Goal: Navigation & Orientation: Find specific page/section

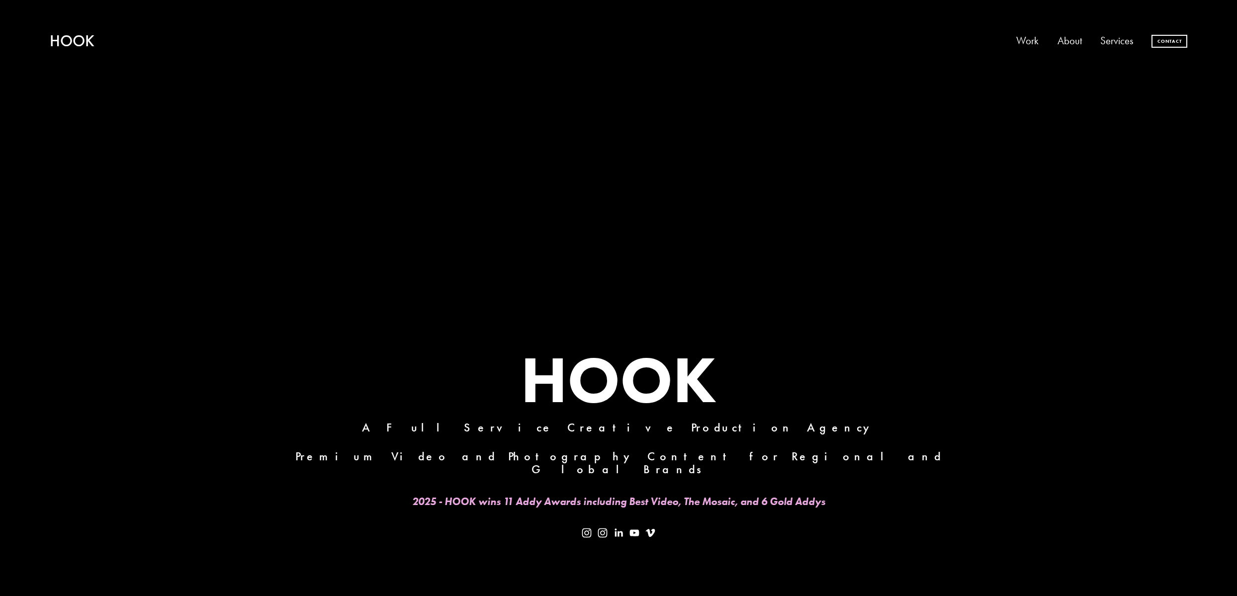
click at [1030, 42] on link "Work" at bounding box center [1027, 41] width 22 height 21
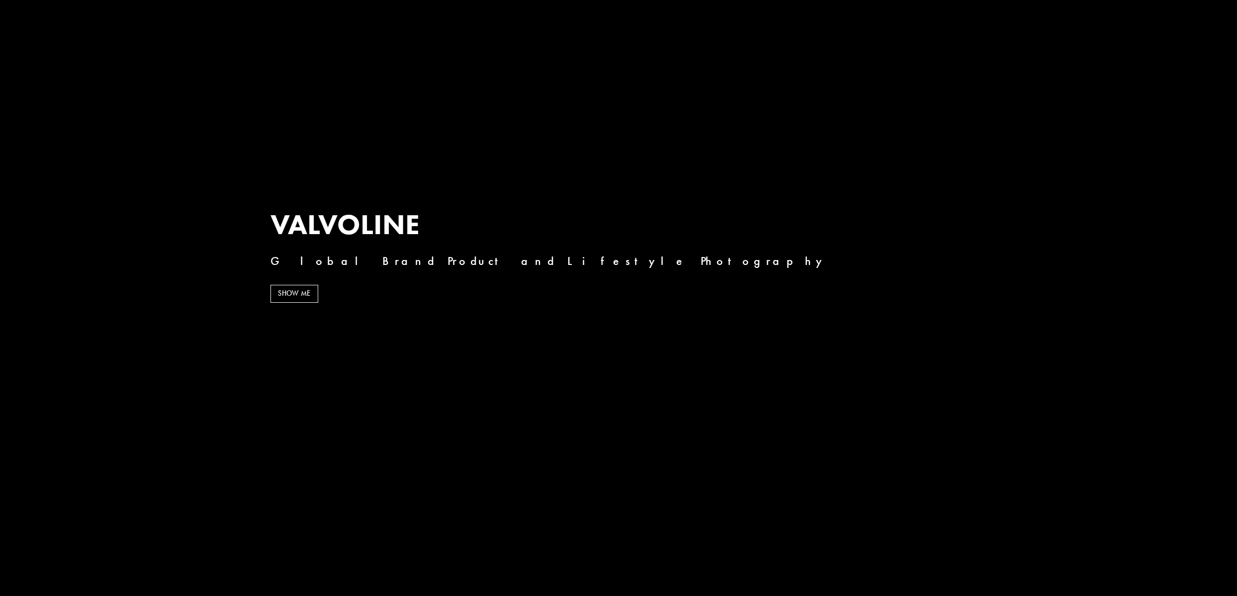
scroll to position [3110, 0]
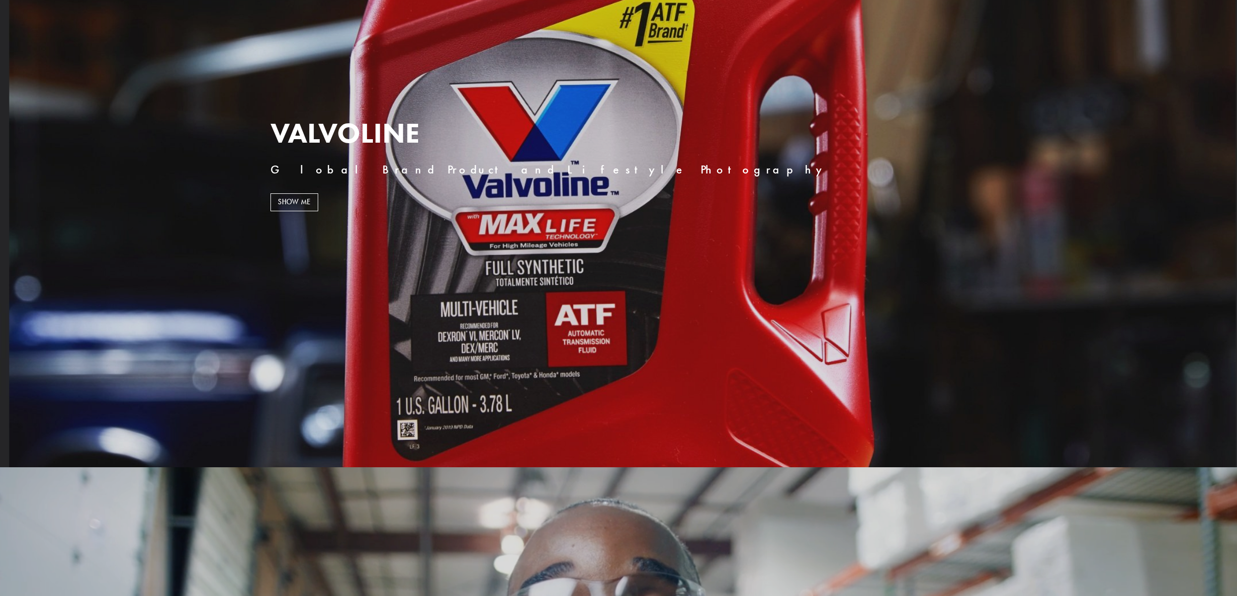
click at [295, 206] on link "SHOW ME" at bounding box center [295, 202] width 48 height 18
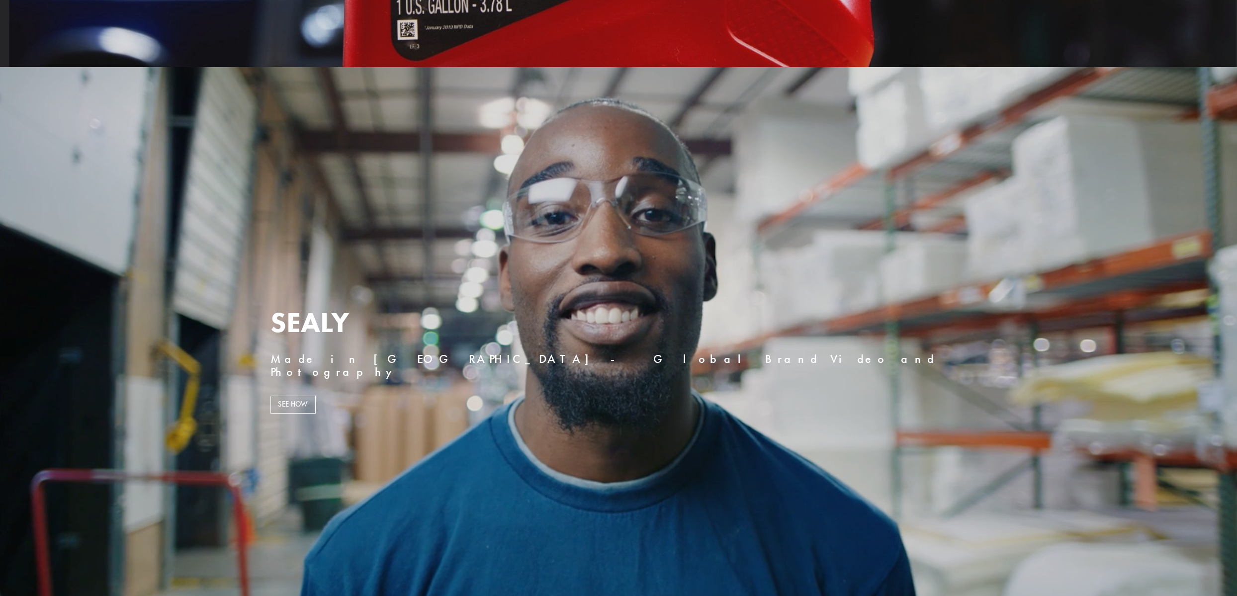
scroll to position [3692, 0]
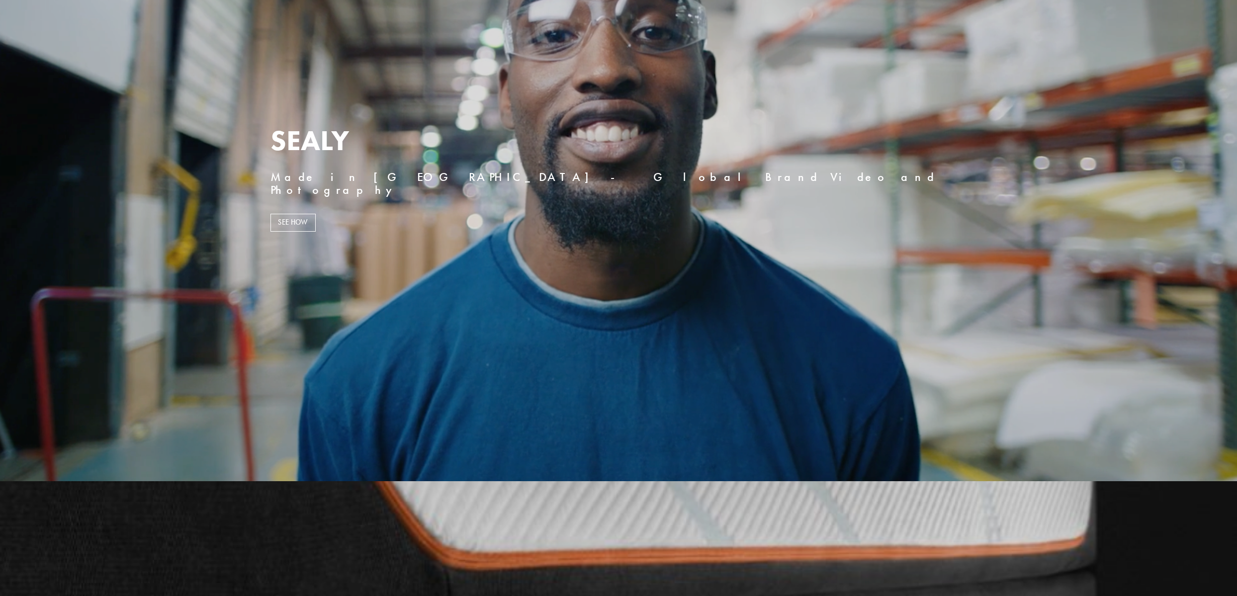
click at [289, 214] on link "SEE HOW" at bounding box center [293, 223] width 45 height 18
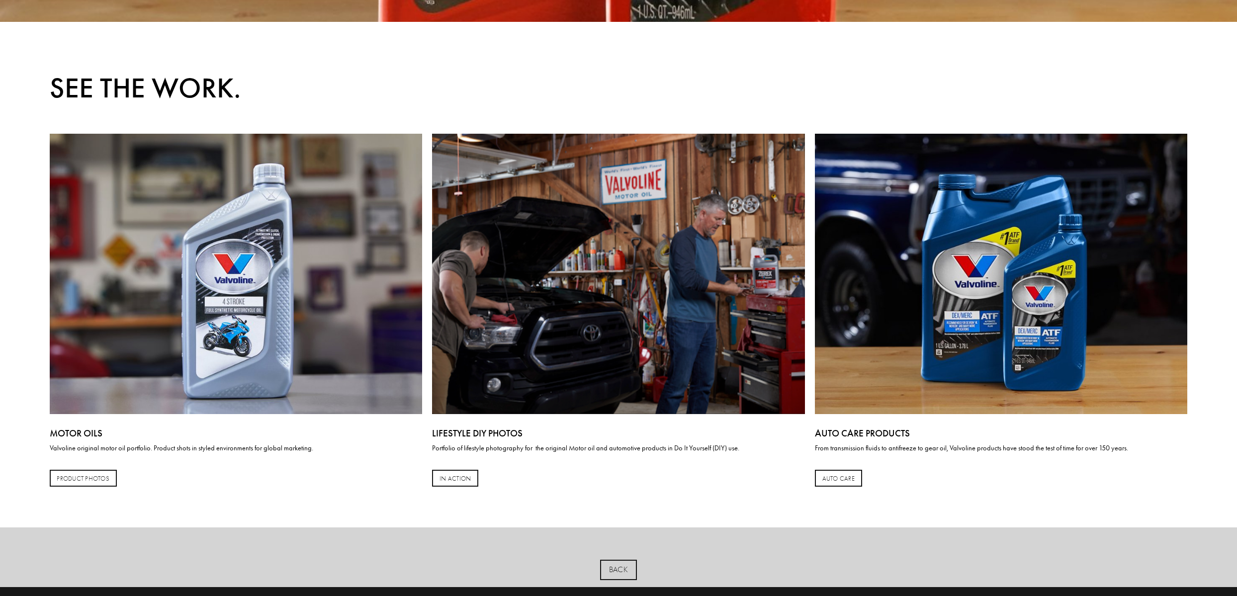
scroll to position [1267, 0]
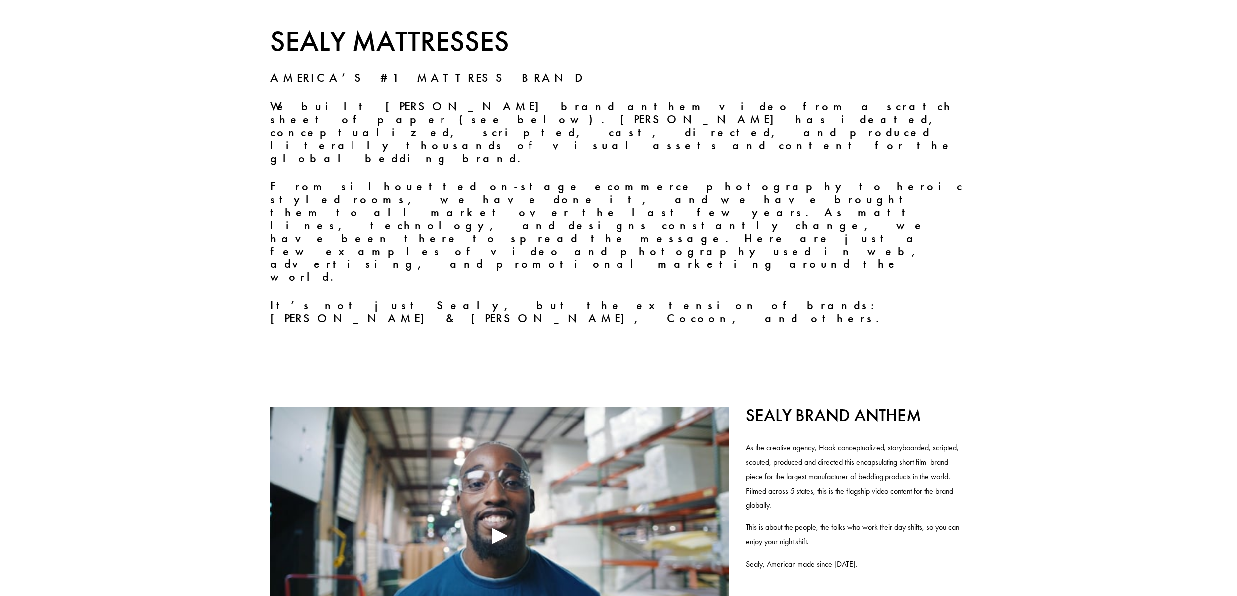
scroll to position [337, 0]
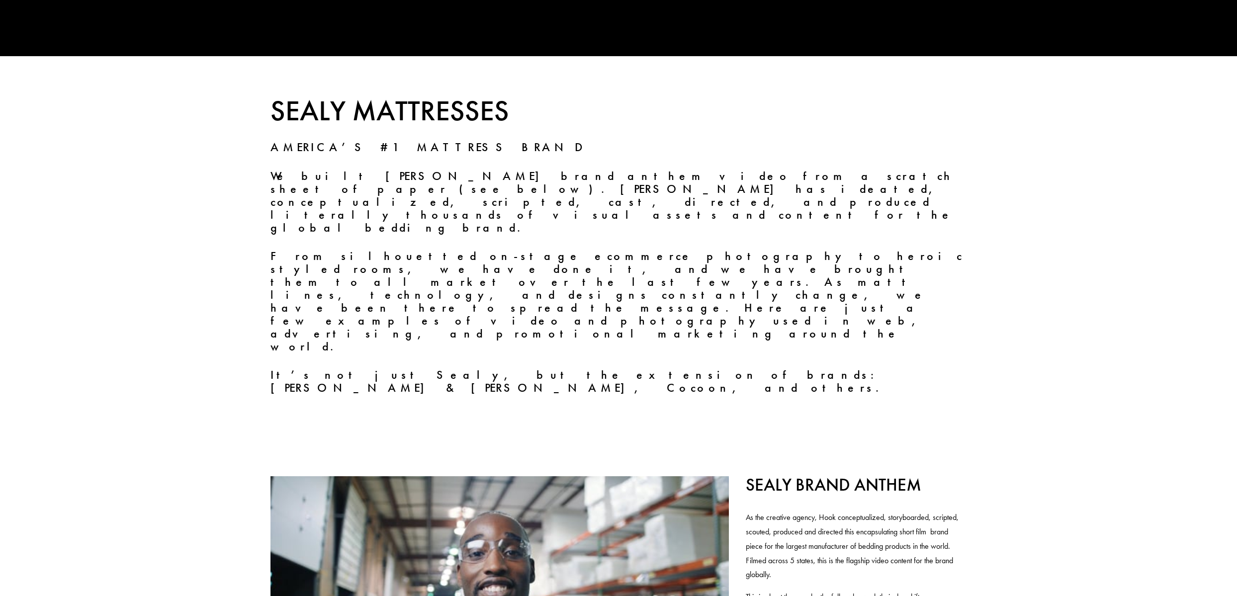
click at [538, 511] on div at bounding box center [500, 605] width 458 height 258
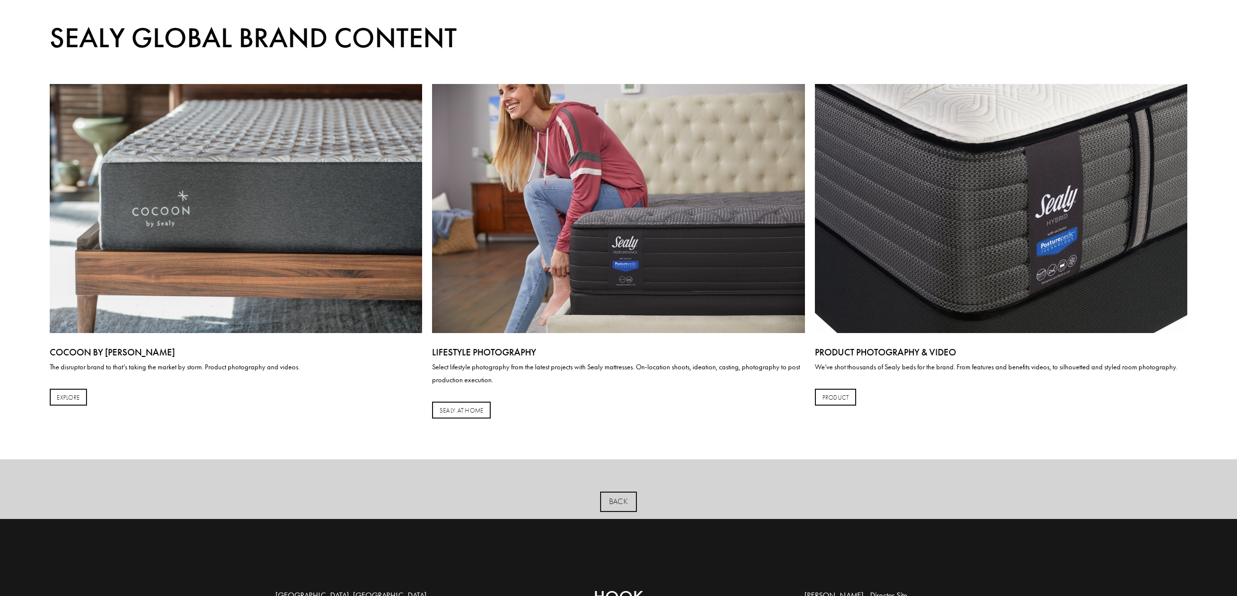
scroll to position [0, 0]
